Goal: Task Accomplishment & Management: Manage account settings

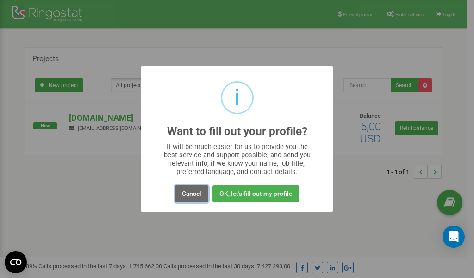
click at [189, 195] on button "Cancel" at bounding box center [191, 193] width 33 height 17
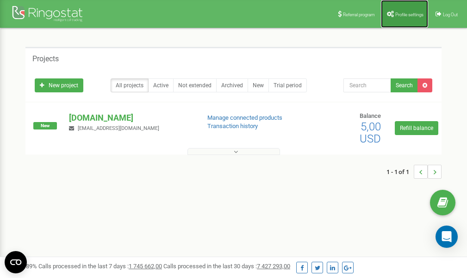
click at [403, 16] on span "Profile settings" at bounding box center [410, 14] width 28 height 5
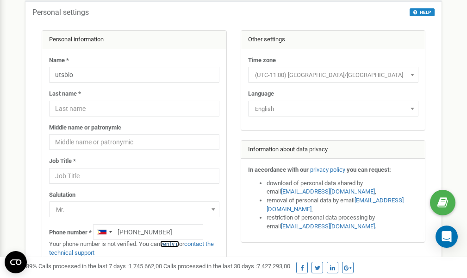
click at [172, 244] on link "verify it" at bounding box center [169, 243] width 19 height 7
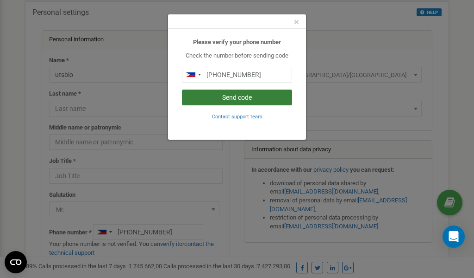
click at [237, 100] on button "Send code" at bounding box center [237, 97] width 110 height 16
